Goal: Task Accomplishment & Management: Complete application form

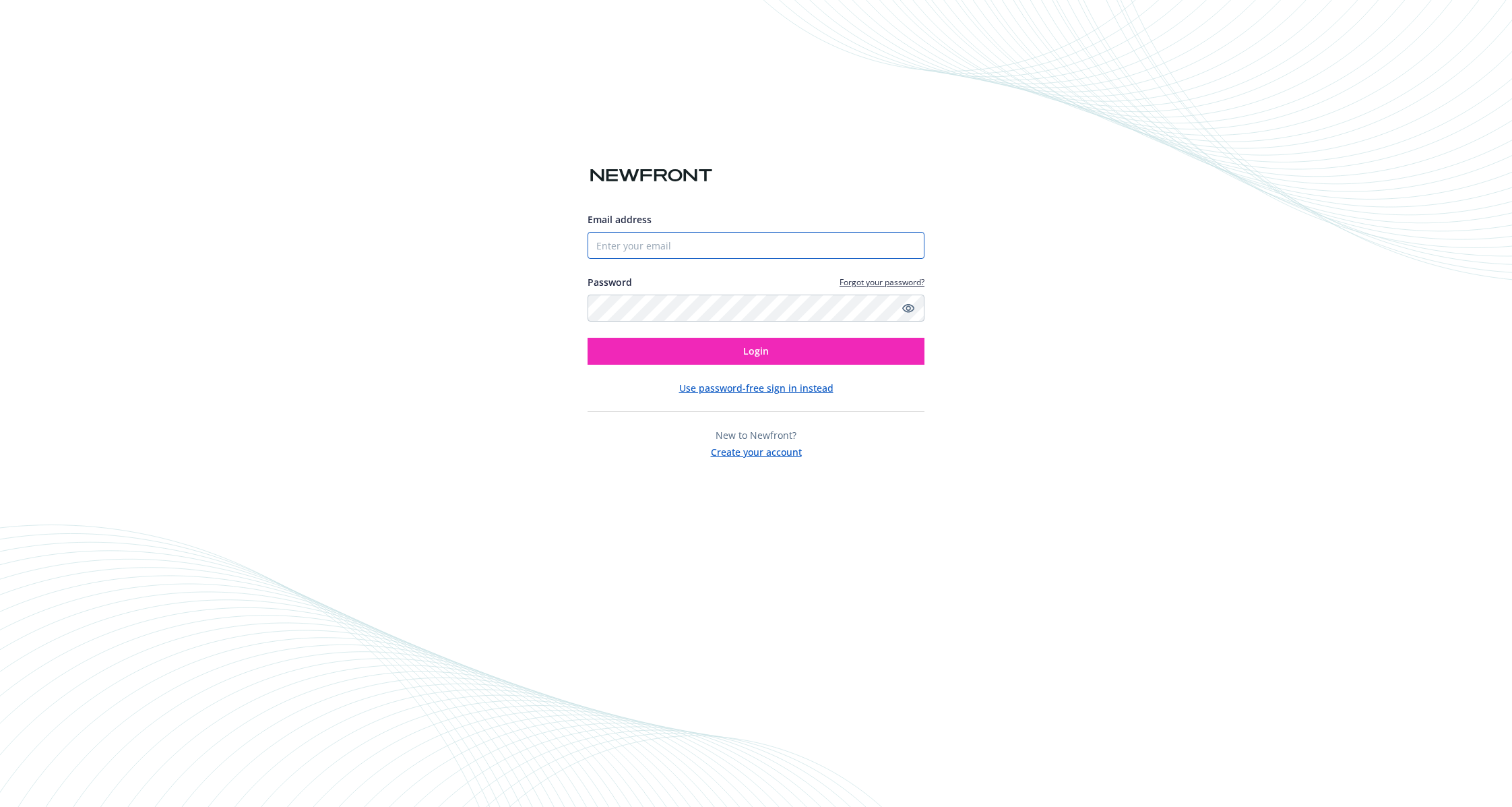
click at [668, 241] on input "Email address" at bounding box center [756, 245] width 337 height 27
click at [670, 240] on input "Email address" at bounding box center [756, 245] width 337 height 27
click at [0, 806] on com-1password-button at bounding box center [0, 807] width 0 height 0
click at [446, 190] on div "Email address Password Forgot your password? Login Use password-free sign in in…" at bounding box center [756, 403] width 1512 height 807
click at [150, 242] on div "Email address Password Forgot your password? Login Use password-free sign in in…" at bounding box center [756, 403] width 1512 height 807
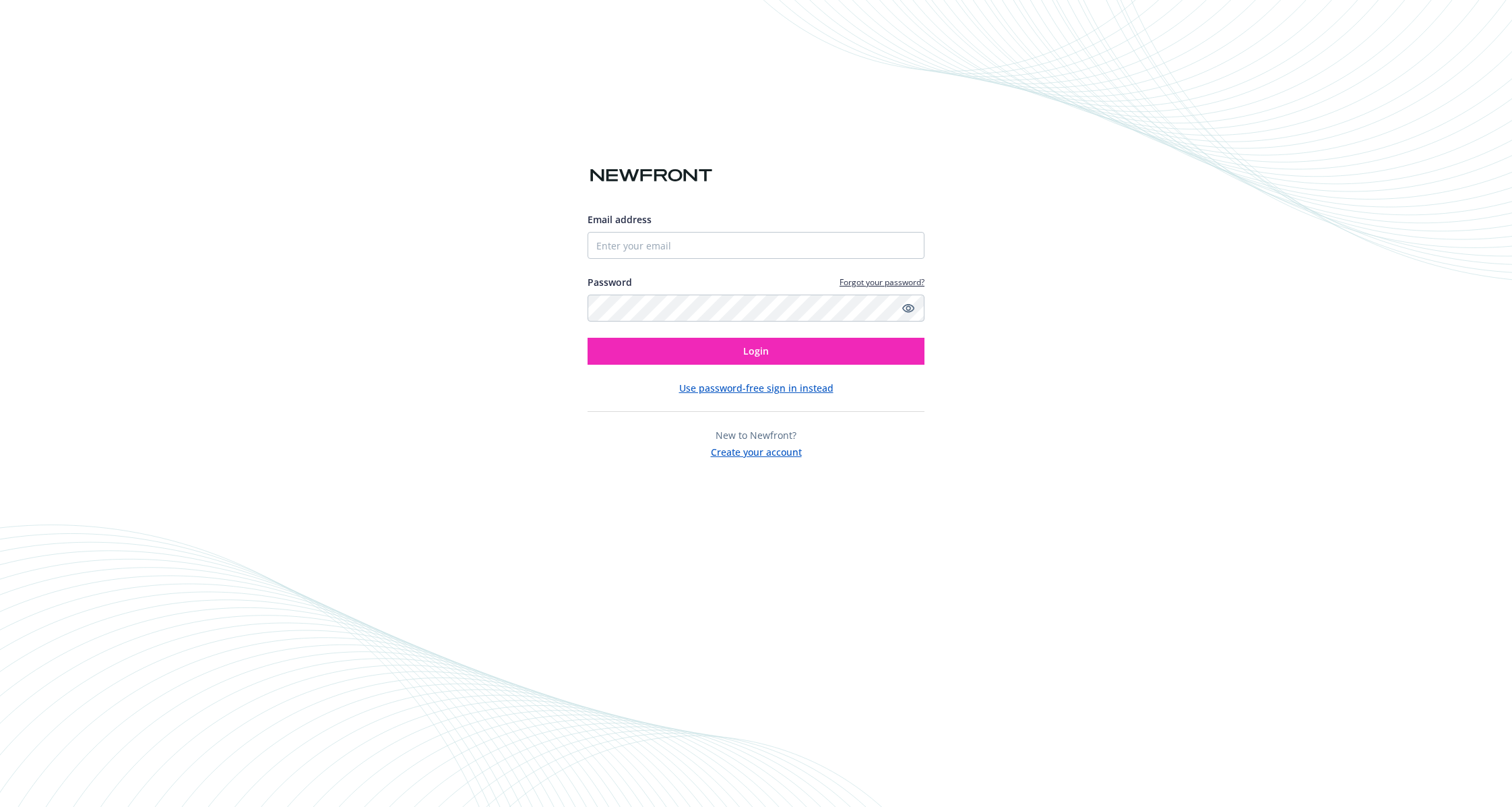
click at [747, 458] on button "Create your account" at bounding box center [756, 451] width 91 height 17
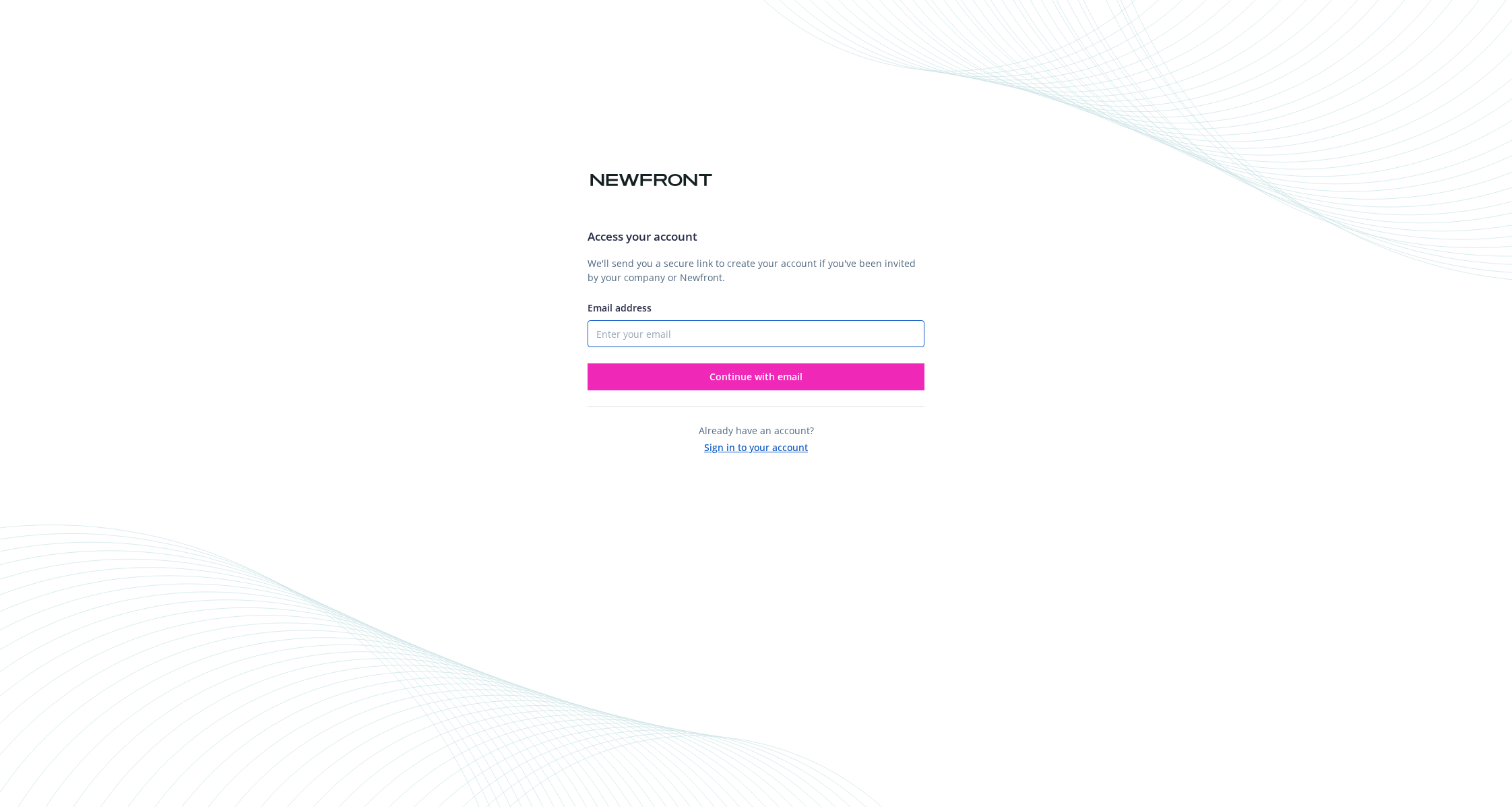
click at [768, 331] on input "Email address" at bounding box center [756, 333] width 337 height 27
click at [766, 331] on input "Email address" at bounding box center [756, 333] width 337 height 27
type input "jessica@mountain.com"
click at [701, 301] on div "Email address" at bounding box center [756, 308] width 337 height 14
click at [700, 377] on button "Continue with email" at bounding box center [756, 377] width 337 height 27
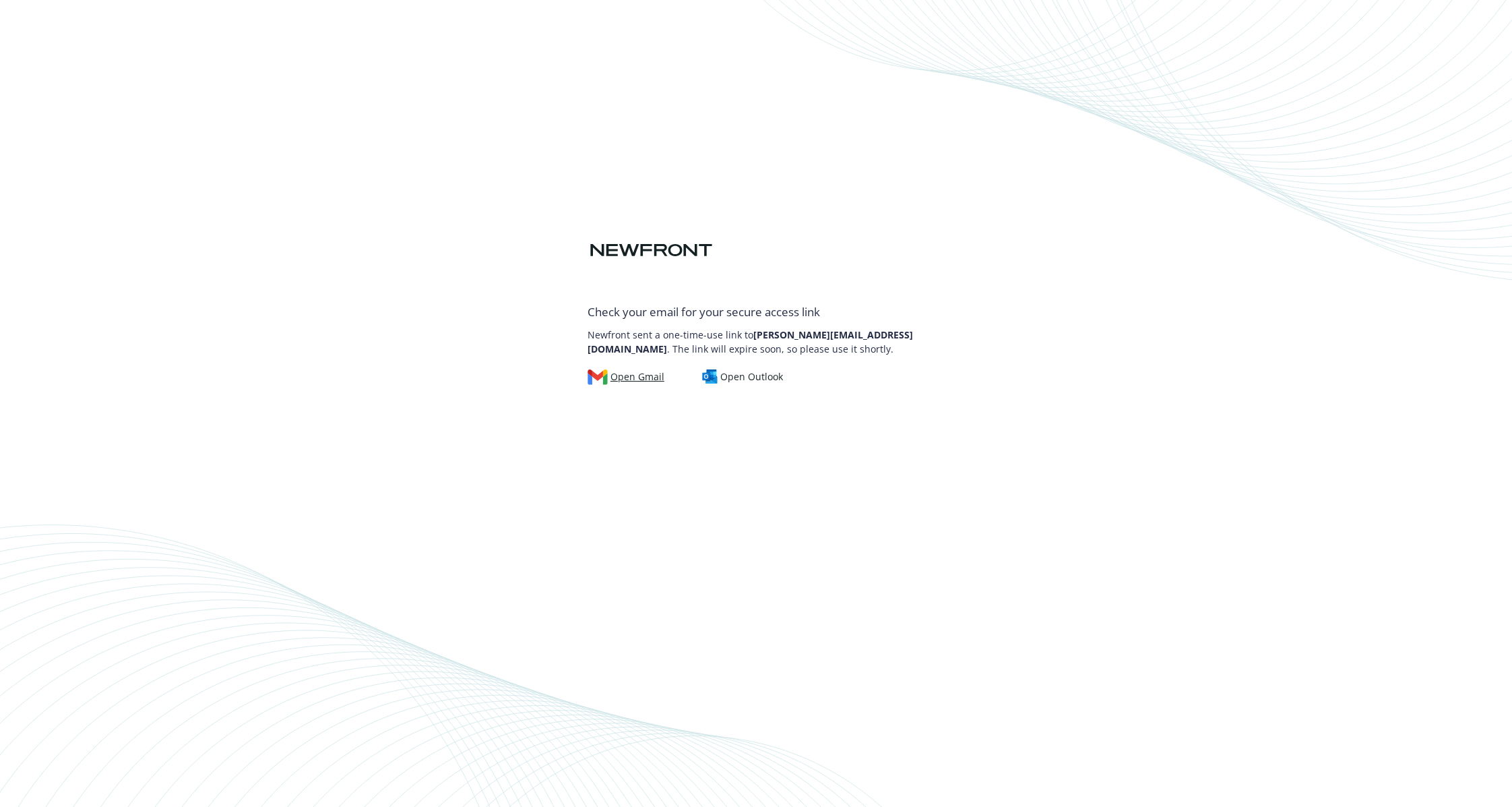
click at [631, 377] on div "Open Gmail" at bounding box center [626, 377] width 77 height 15
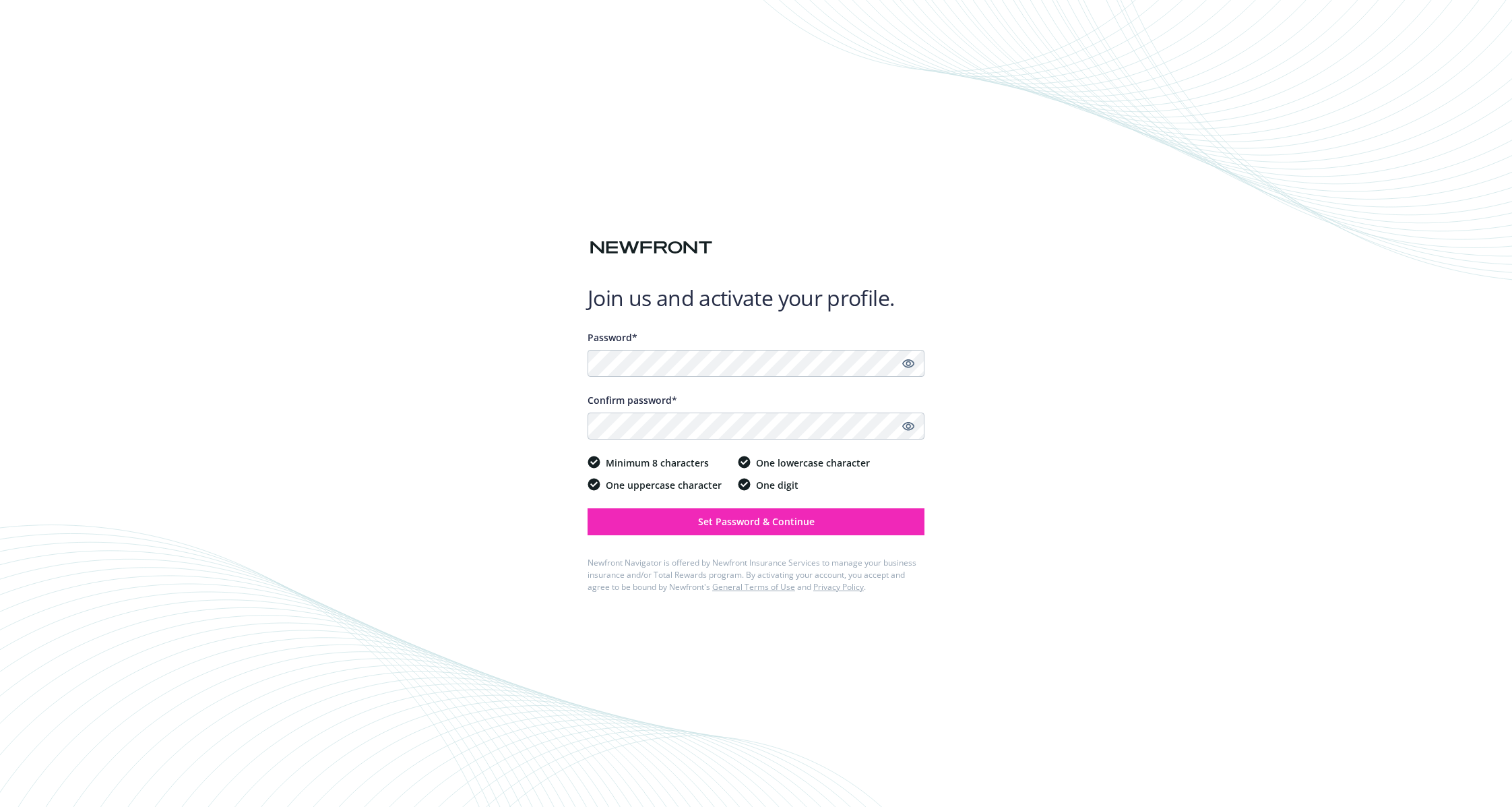
drag, startPoint x: 402, startPoint y: 360, endPoint x: 433, endPoint y: 370, distance: 32.6
click at [404, 361] on div "Join us and activate your profile. Password* Confirm password* Minimum 8 charac…" at bounding box center [756, 403] width 1512 height 807
click at [643, 530] on button "Set Password & Continue" at bounding box center [756, 522] width 337 height 27
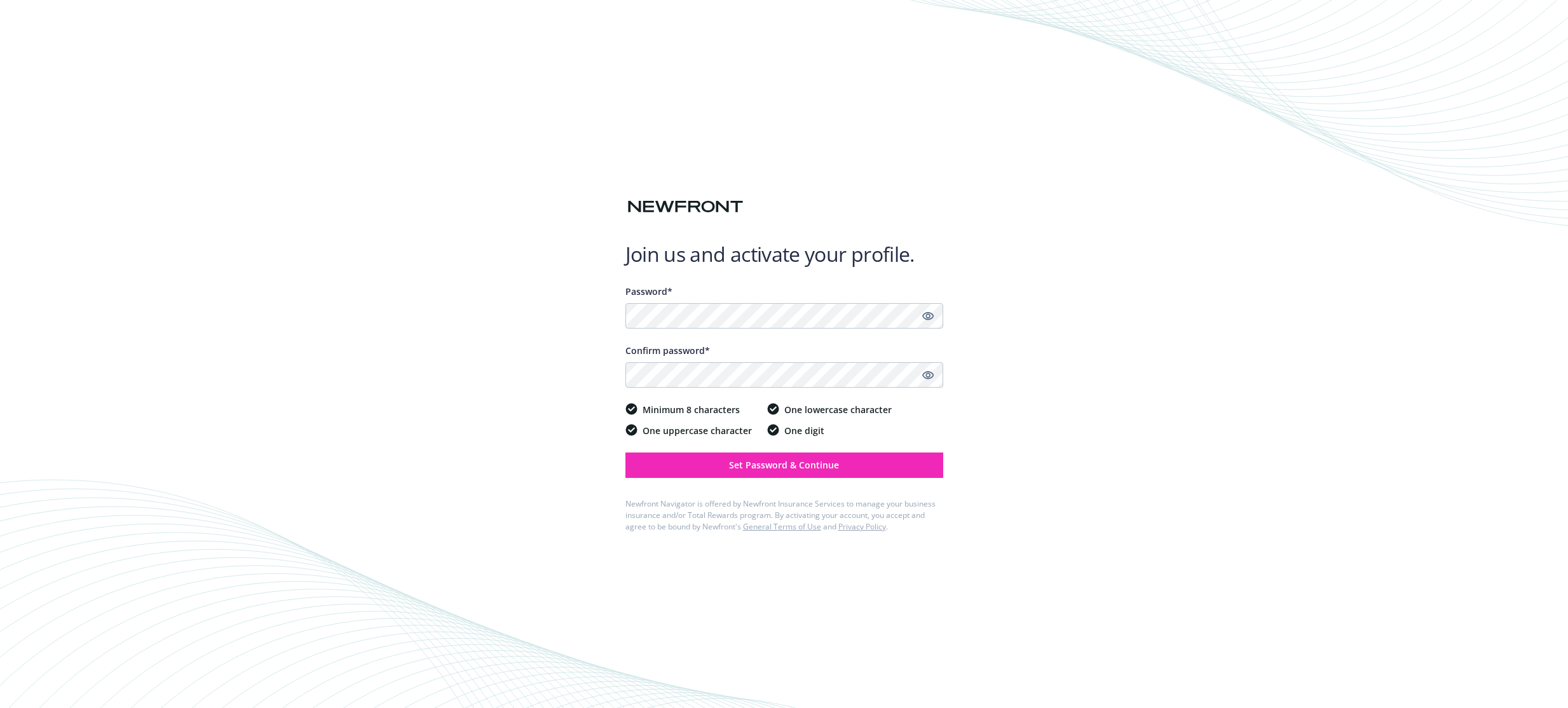
click at [1012, 267] on div "Join us and activate your profile. Password* Confirm password* Minimum 8 charac…" at bounding box center [784, 354] width 1568 height 708
click at [831, 470] on span "Set Password & Continue" at bounding box center [783, 465] width 110 height 12
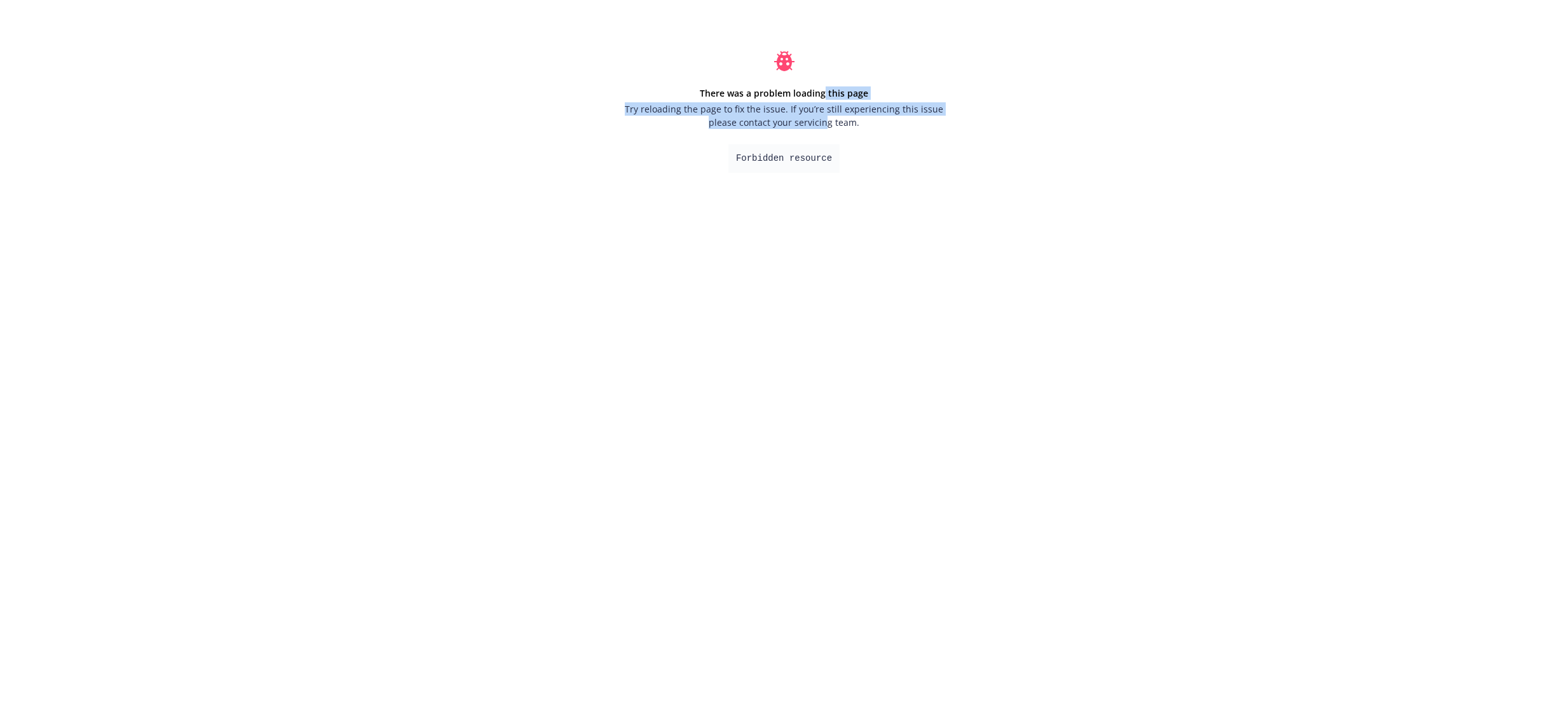
drag, startPoint x: 825, startPoint y: 89, endPoint x: 829, endPoint y: 120, distance: 31.3
click at [829, 120] on div "There was a problem loading this page Try reloading the page to fix the issue. …" at bounding box center [784, 107] width 324 height 43
click at [829, 120] on span "Try reloading the page to fix the issue. If you’re still experiencing this issu…" at bounding box center [784, 116] width 324 height 27
